Goal: Information Seeking & Learning: Learn about a topic

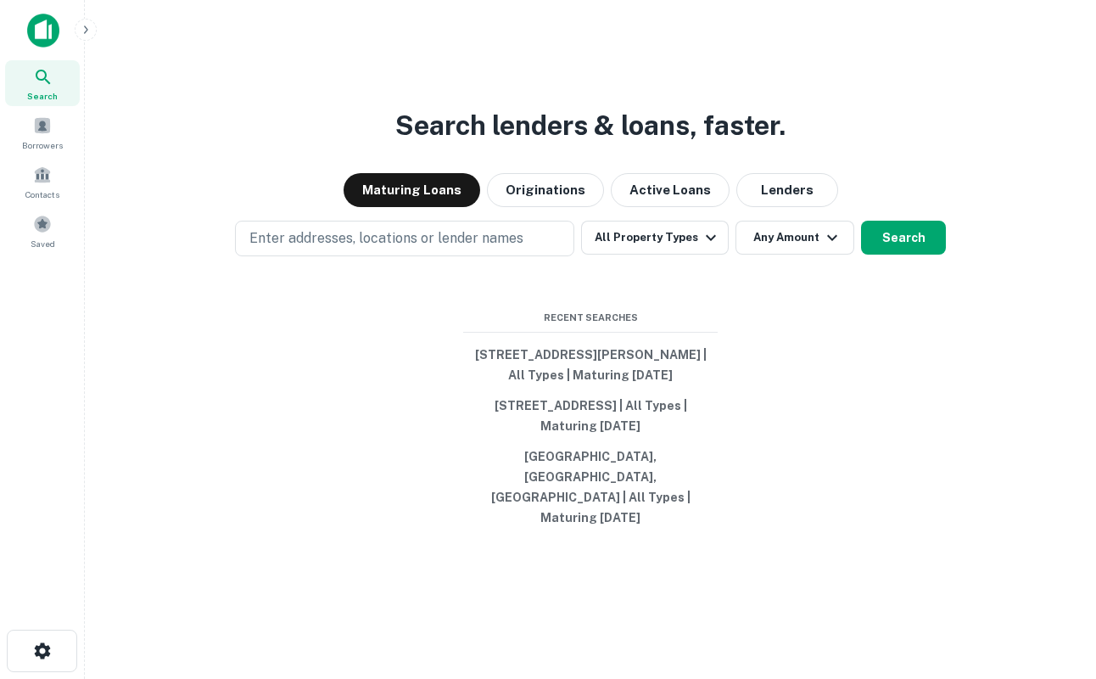
click at [767, 428] on div "Search lenders & loans, faster. Maturing Loans Originations Active Loans Lender…" at bounding box center [590, 380] width 984 height 679
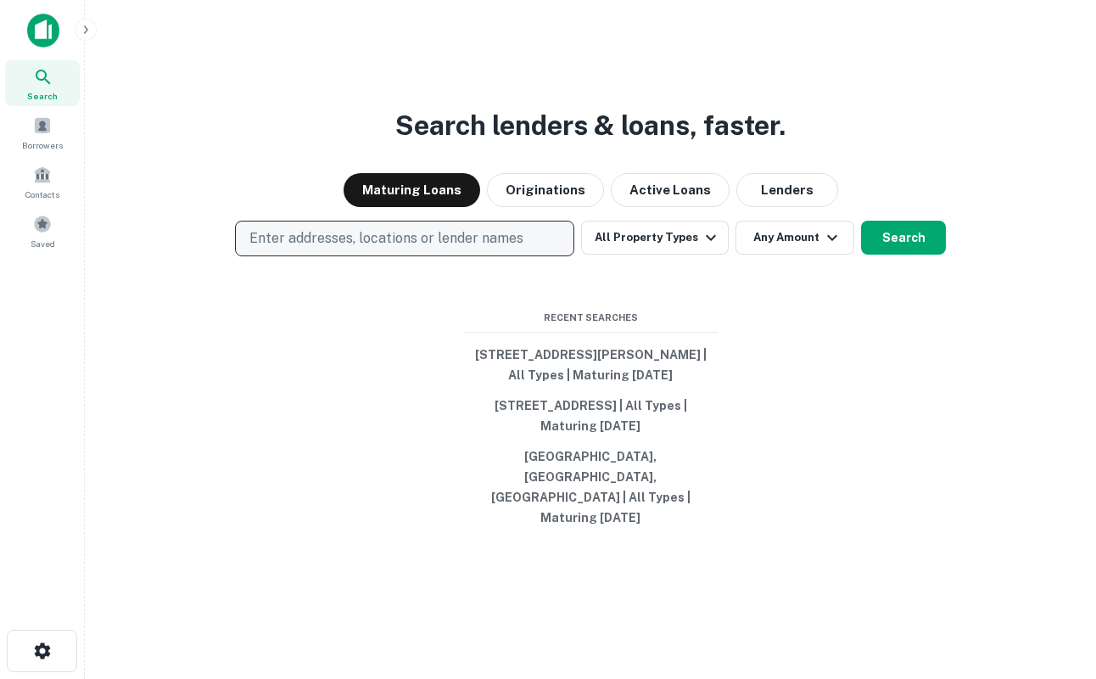
click at [452, 249] on p "Enter addresses, locations or lender names" at bounding box center [386, 238] width 274 height 20
type input "**********"
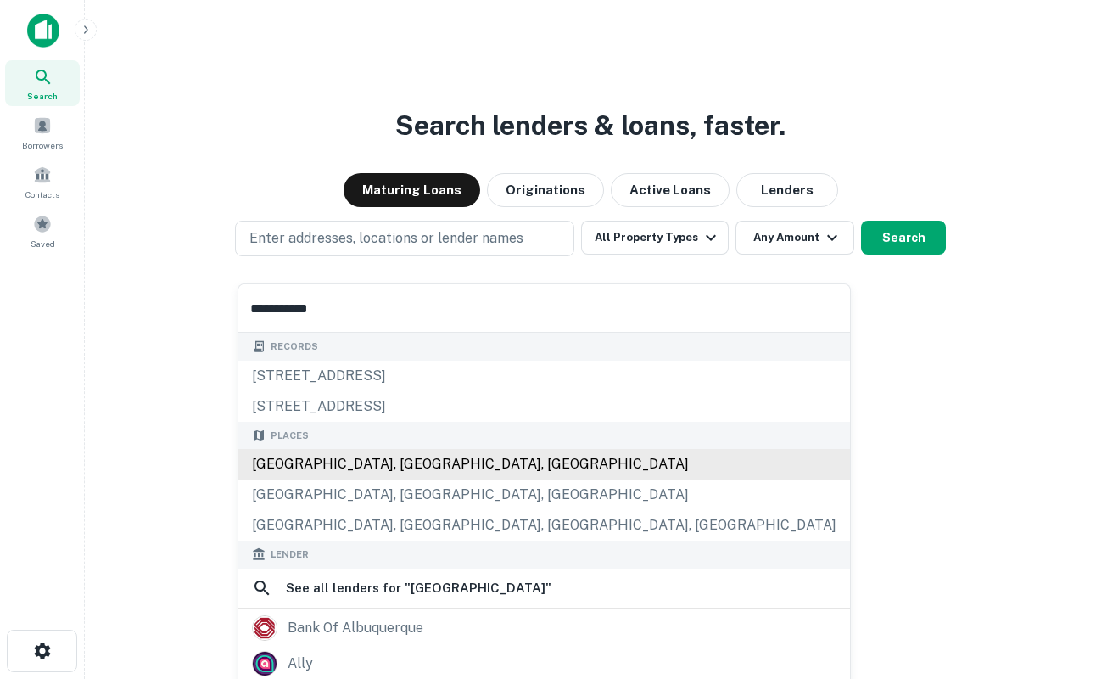
click at [404, 458] on div "[GEOGRAPHIC_DATA], [GEOGRAPHIC_DATA], [GEOGRAPHIC_DATA]" at bounding box center [543, 464] width 611 height 31
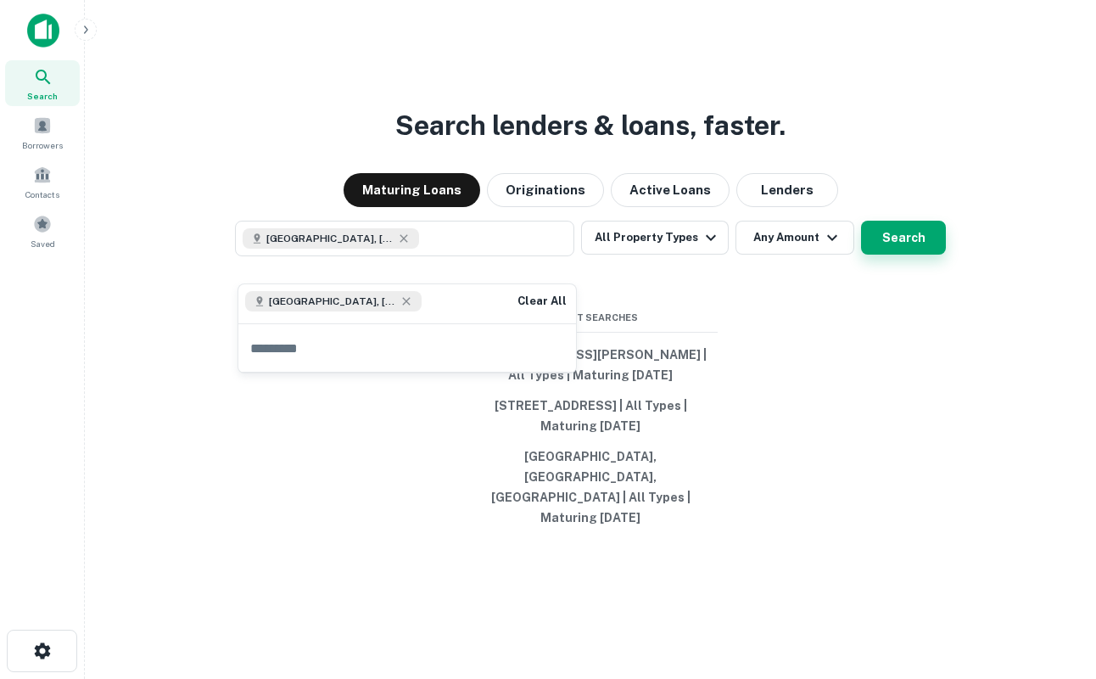
click at [900, 254] on button "Search" at bounding box center [903, 238] width 85 height 34
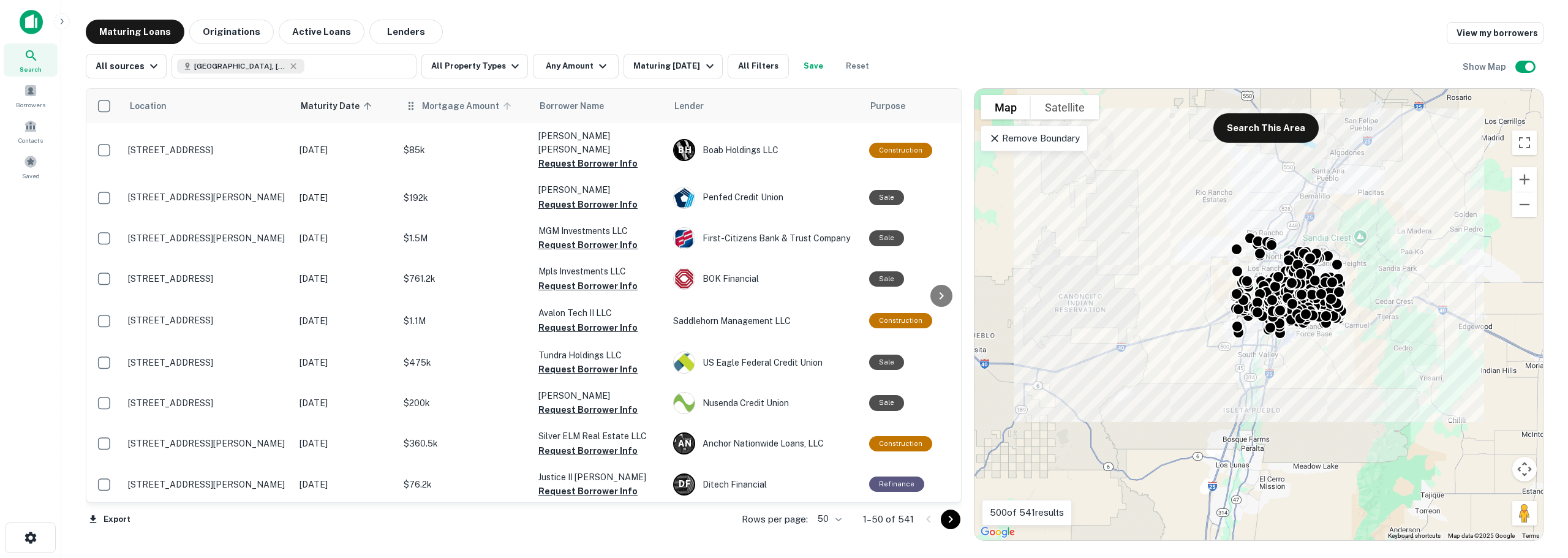
click at [454, 108] on span "Mortgage Amount" at bounding box center [468, 106] width 93 height 14
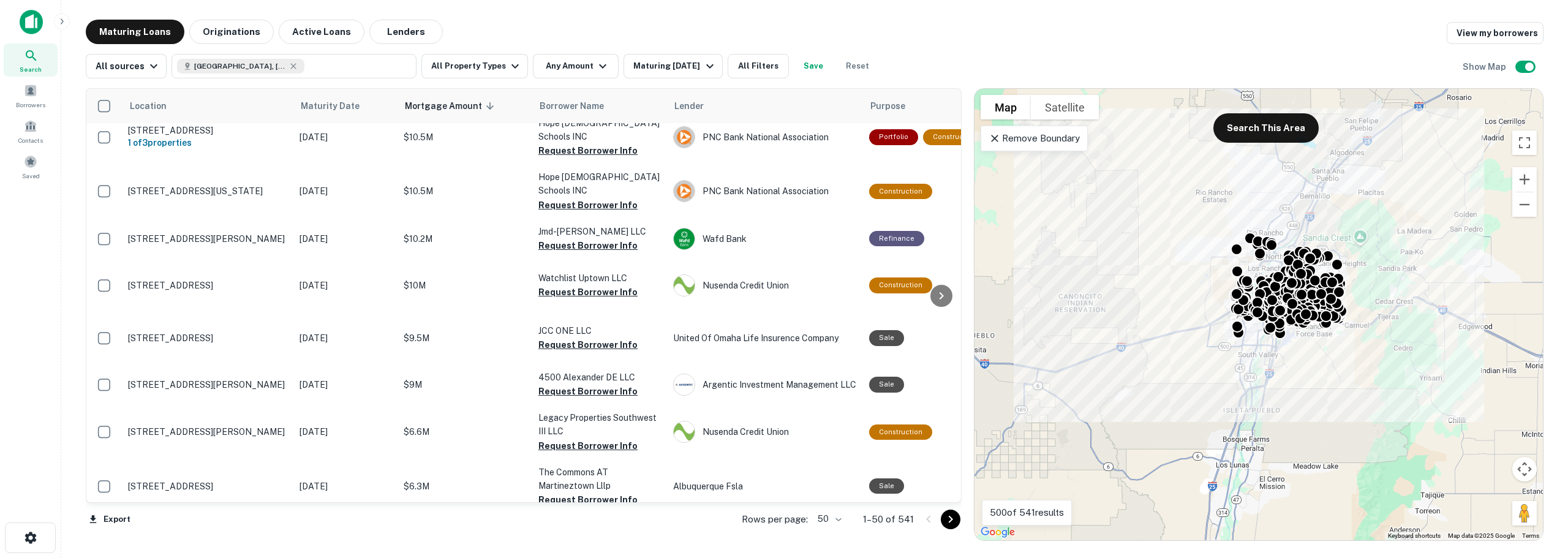
scroll to position [1041, 0]
